Goal: Task Accomplishment & Management: Complete application form

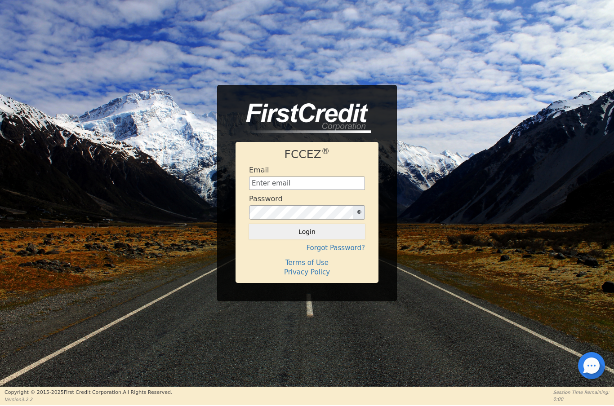
click at [324, 190] on input "text" at bounding box center [307, 183] width 116 height 13
type input "[EMAIL_ADDRESS][DOMAIN_NAME]"
click at [289, 238] on button "Login" at bounding box center [307, 231] width 116 height 15
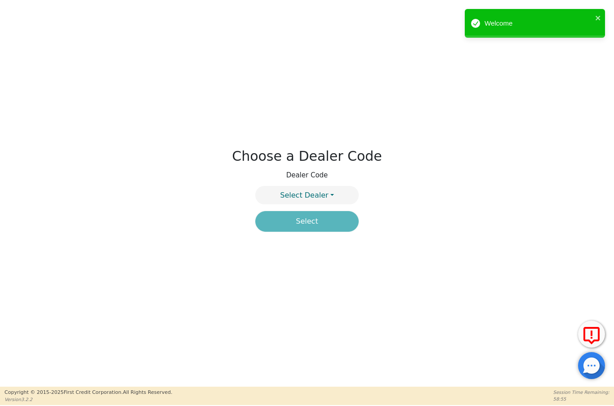
click at [328, 194] on button "Select Dealer" at bounding box center [306, 195] width 103 height 18
click at [328, 218] on link "4394A" at bounding box center [307, 217] width 102 height 12
click at [326, 223] on button "Select" at bounding box center [306, 221] width 103 height 21
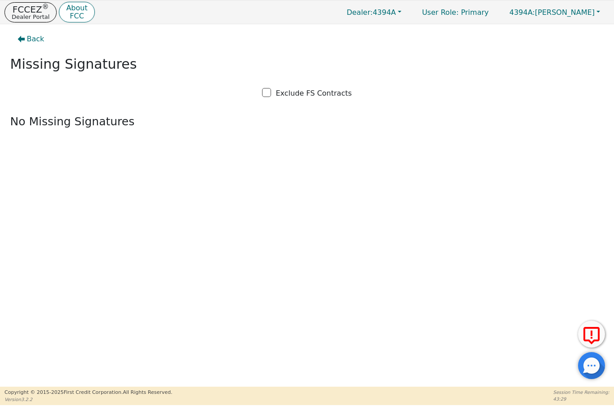
click at [23, 16] on p "Dealer Portal" at bounding box center [31, 17] width 38 height 6
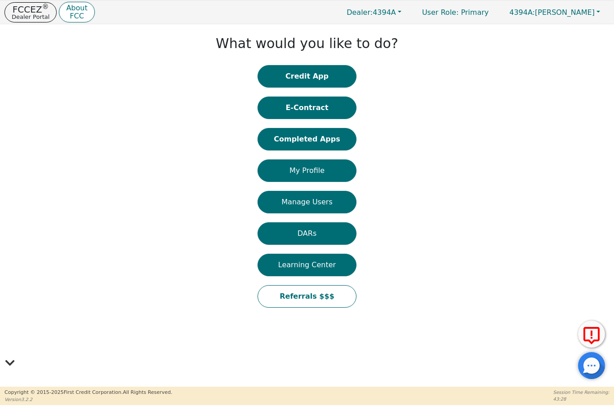
click at [28, 10] on p "FCCEZ ®" at bounding box center [31, 9] width 38 height 9
click at [325, 133] on button "Completed Apps" at bounding box center [307, 139] width 99 height 22
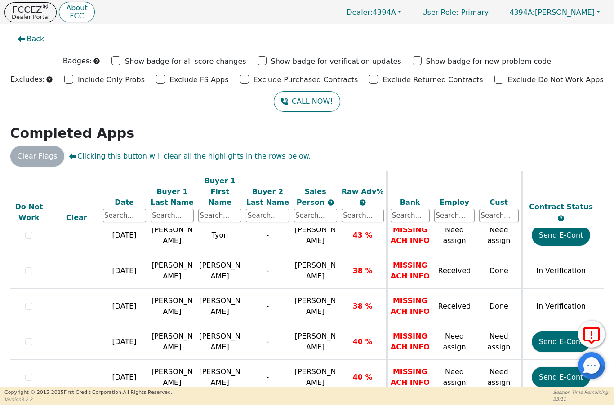
scroll to position [720, 7]
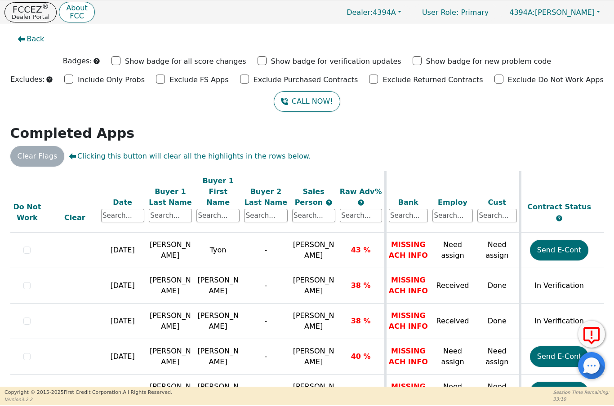
click at [403, 304] on td "MISSING ACH INFO" at bounding box center [407, 286] width 45 height 36
click at [401, 287] on td "MISSING ACH INFO" at bounding box center [407, 286] width 45 height 36
click at [401, 286] on td "MISSING ACH INFO" at bounding box center [407, 286] width 45 height 36
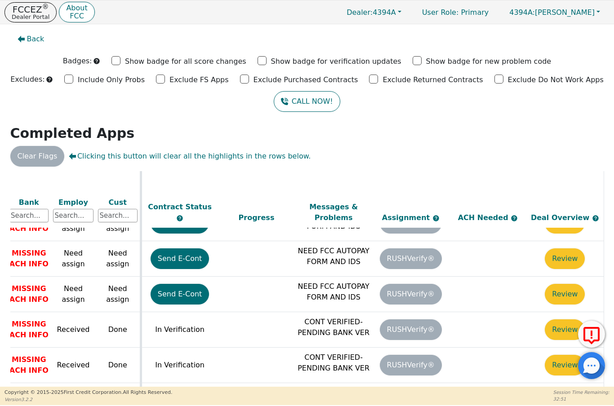
scroll to position [676, 387]
click at [575, 312] on td "Review" at bounding box center [564, 295] width 77 height 36
click at [533, 334] on td "Review" at bounding box center [564, 330] width 77 height 36
click at [564, 305] on button "Review" at bounding box center [565, 294] width 40 height 21
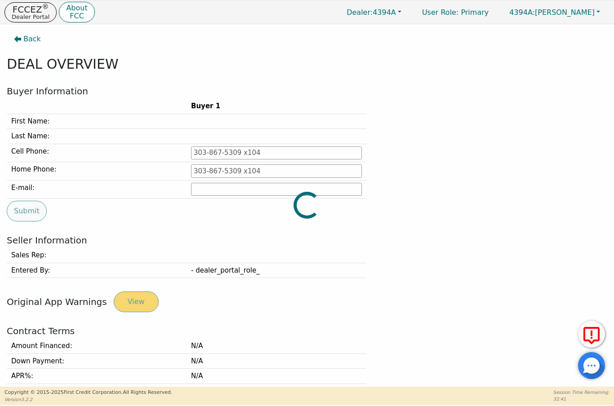
type input "[PHONE_NUMBER]"
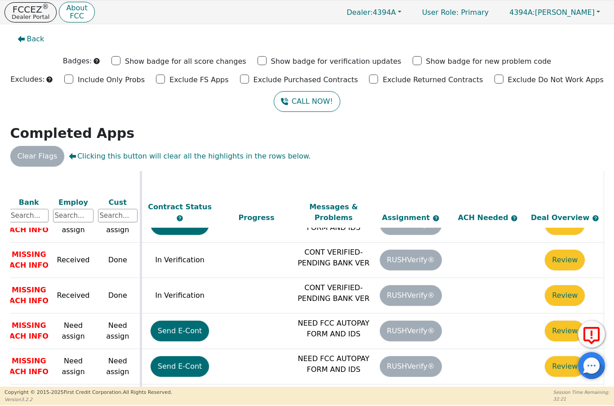
scroll to position [746, 387]
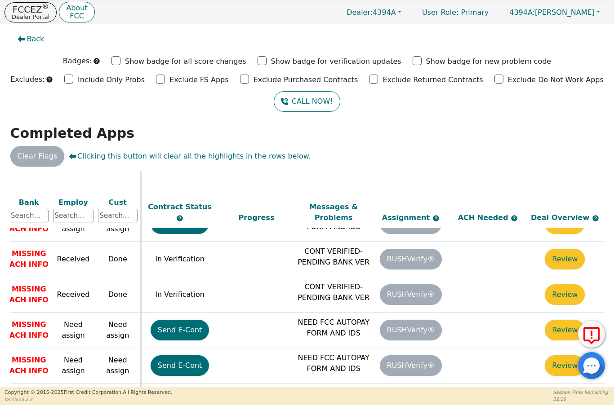
click at [566, 249] on button "Review" at bounding box center [565, 259] width 40 height 21
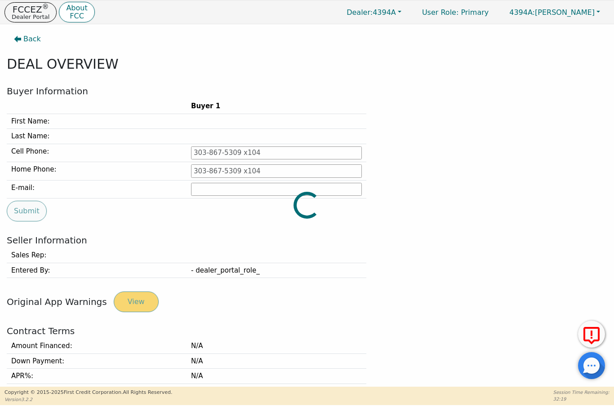
type input "[PHONE_NUMBER]"
type input "[EMAIL_ADDRESS][DOMAIN_NAME]"
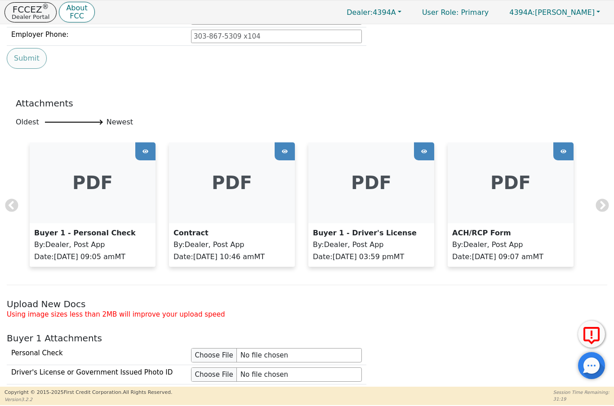
scroll to position [544, 0]
click at [93, 189] on div "pdf" at bounding box center [93, 182] width 126 height 81
click at [145, 150] on icon at bounding box center [145, 150] width 6 height 13
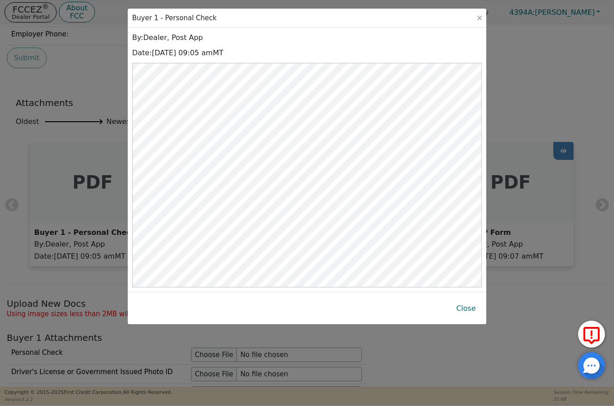
click at [469, 308] on button "Close" at bounding box center [466, 308] width 34 height 21
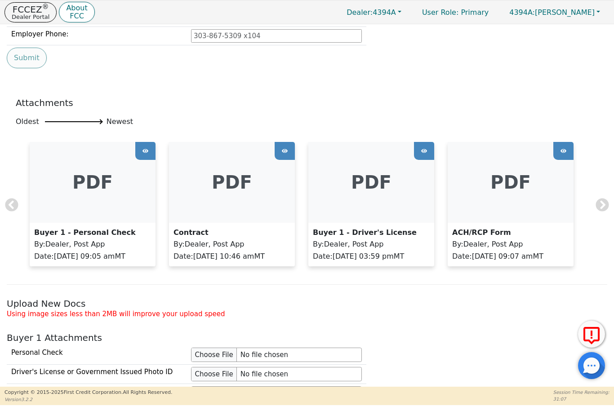
scroll to position [546, 0]
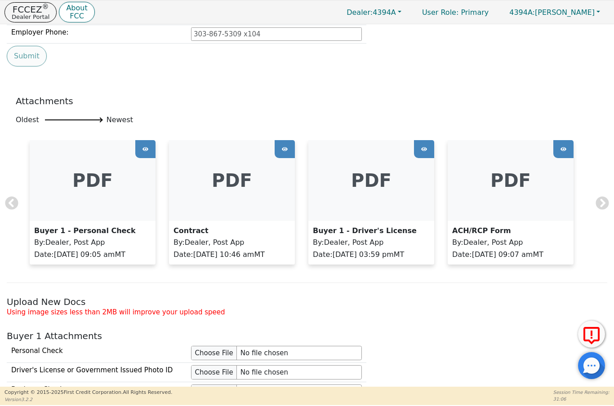
click at [286, 149] on icon at bounding box center [285, 148] width 6 height 13
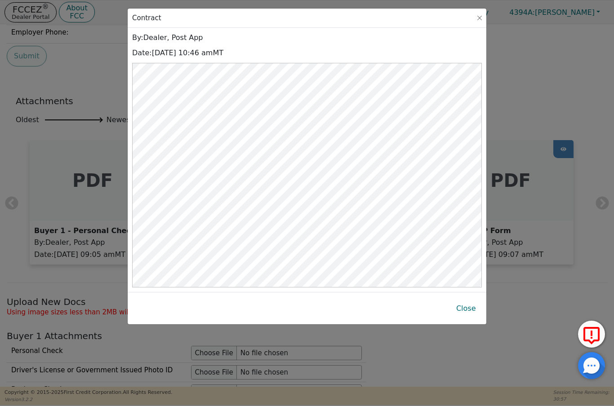
click at [460, 305] on button "Close" at bounding box center [466, 308] width 34 height 21
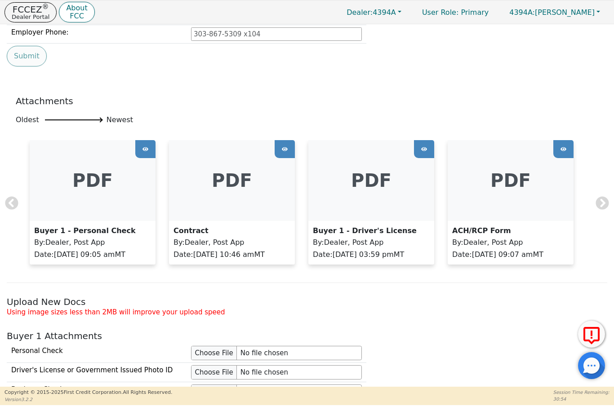
click at [566, 147] on icon at bounding box center [563, 149] width 6 height 4
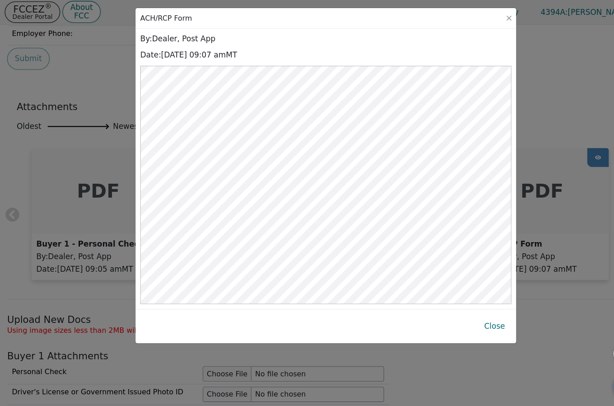
click at [461, 307] on button "Close" at bounding box center [466, 308] width 34 height 21
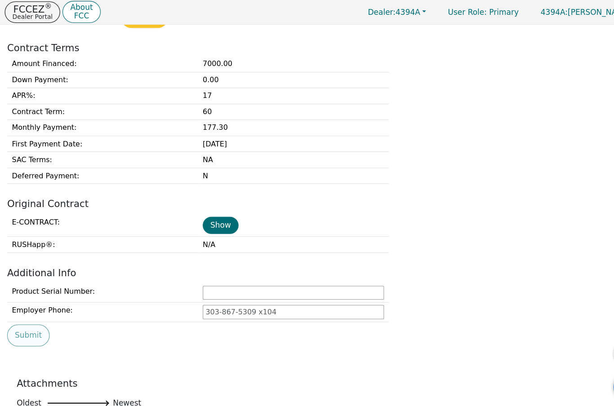
scroll to position [284, 0]
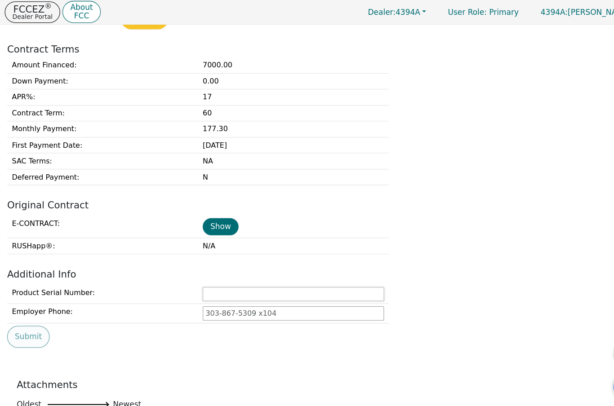
click at [208, 276] on input "text" at bounding box center [276, 278] width 171 height 13
click at [217, 276] on input "text" at bounding box center [276, 278] width 171 height 13
type input "3435"
click at [27, 312] on button "Submit" at bounding box center [27, 318] width 40 height 21
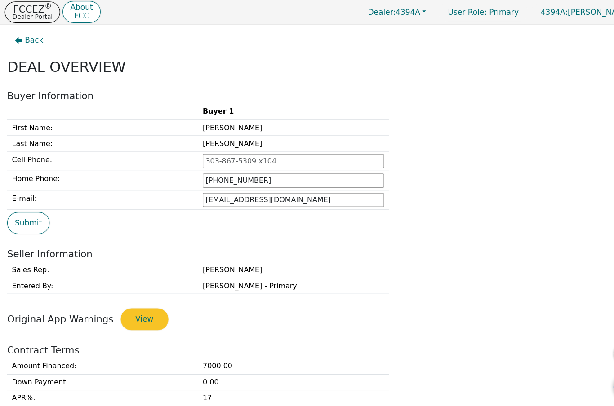
scroll to position [0, 0]
click at [26, 14] on p "Dealer Portal" at bounding box center [31, 17] width 38 height 6
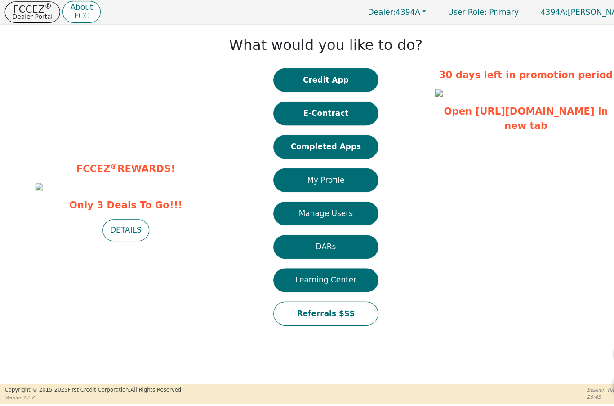
click at [315, 141] on button "Completed Apps" at bounding box center [307, 139] width 99 height 22
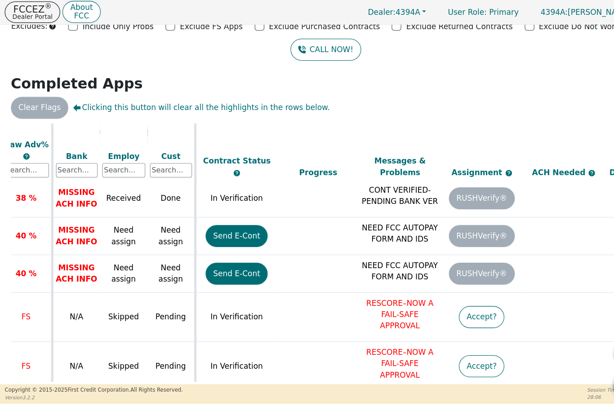
scroll to position [799, 344]
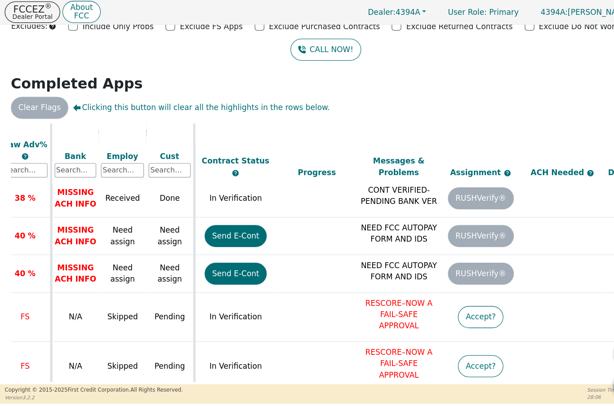
click at [398, 281] on p "RESCORE–NOW A FAIL-SAFE APPROVAL" at bounding box center [375, 297] width 73 height 32
click at [400, 281] on p "RESCORE–NOW A FAIL-SAFE APPROVAL" at bounding box center [375, 297] width 73 height 32
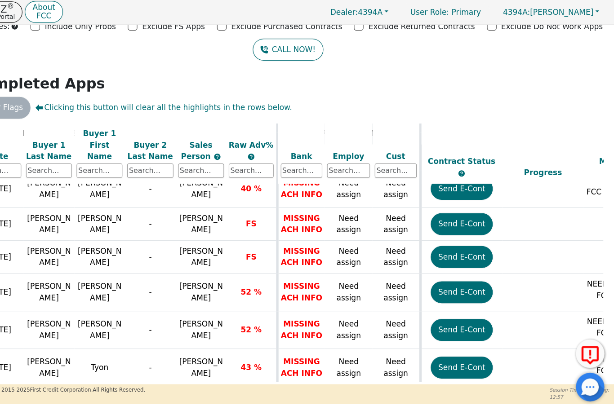
scroll to position [0, 0]
